Goal: Task Accomplishment & Management: Complete application form

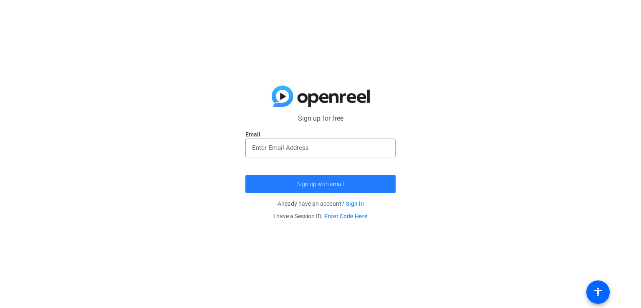
click at [307, 184] on span "Sign up with email" at bounding box center [320, 184] width 47 height 0
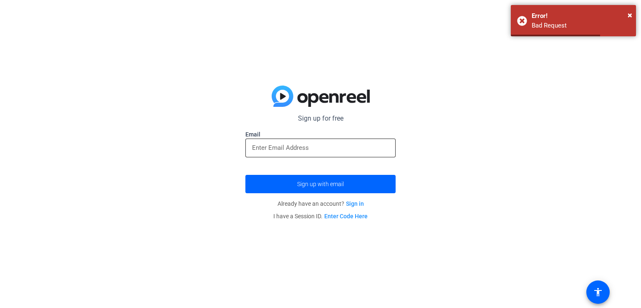
click at [342, 145] on input "email" at bounding box center [320, 148] width 137 height 10
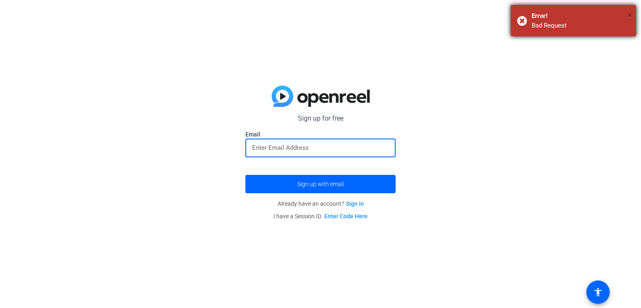
click at [629, 14] on span "×" at bounding box center [629, 15] width 5 height 10
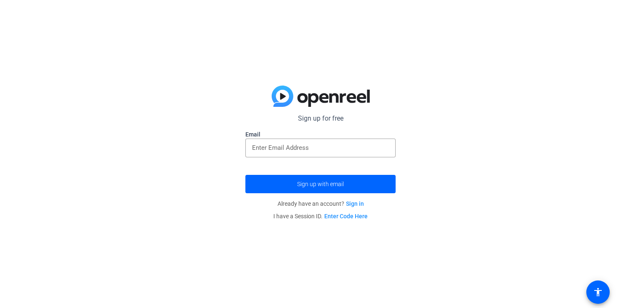
click at [348, 214] on link "Enter Code Here" at bounding box center [345, 216] width 43 height 7
click at [294, 152] on input "email" at bounding box center [320, 148] width 137 height 10
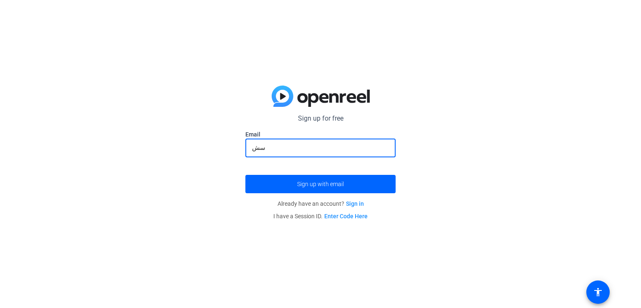
type input "س"
click at [344, 149] on input "samraadesighner" at bounding box center [320, 148] width 137 height 10
type input "[EMAIL_ADDRESS][DOMAIN_NAME]"
click at [245, 175] on button "Sign up with email" at bounding box center [320, 184] width 150 height 18
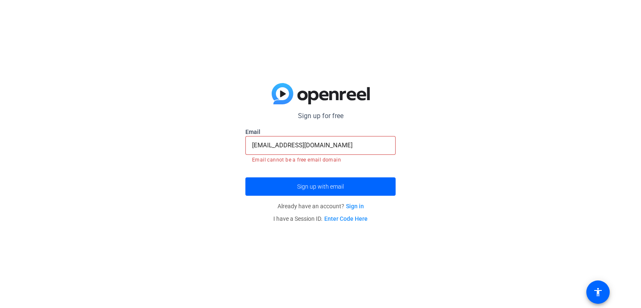
click at [367, 153] on div "[EMAIL_ADDRESS][DOMAIN_NAME]" at bounding box center [320, 145] width 137 height 19
click at [330, 181] on span "submit" at bounding box center [320, 186] width 150 height 20
